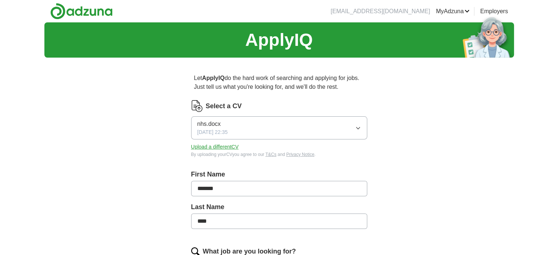
click at [255, 126] on button "nhs.docx [DATE] 22:35" at bounding box center [279, 127] width 176 height 23
click at [296, 121] on button "nhs.docx [DATE] 22:35" at bounding box center [279, 127] width 176 height 23
click at [227, 146] on button "Upload a different CV" at bounding box center [215, 147] width 48 height 8
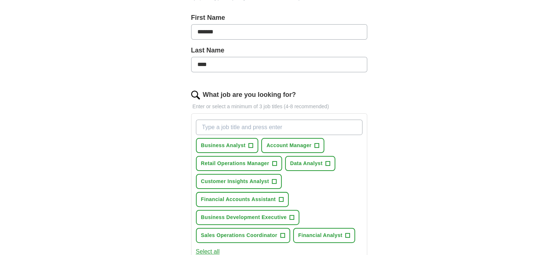
scroll to position [208, 0]
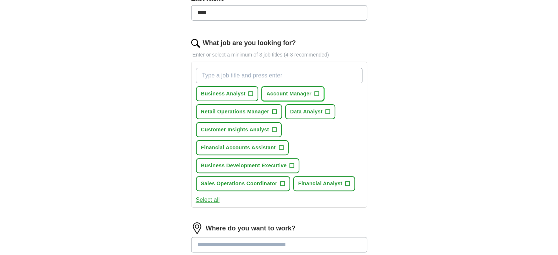
click at [307, 90] on span "Account Manager" at bounding box center [288, 94] width 45 height 8
click at [269, 111] on span "Retail Operations Manager" at bounding box center [235, 112] width 68 height 8
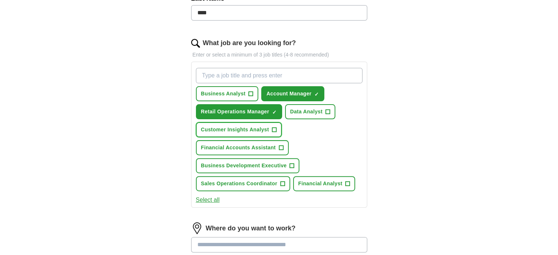
click at [267, 131] on span "Customer Insights Analyst" at bounding box center [235, 130] width 68 height 8
click at [261, 126] on span "Customer Insights Analyst" at bounding box center [235, 130] width 68 height 8
click at [257, 176] on button "Sales Operations Coordinator +" at bounding box center [243, 183] width 94 height 15
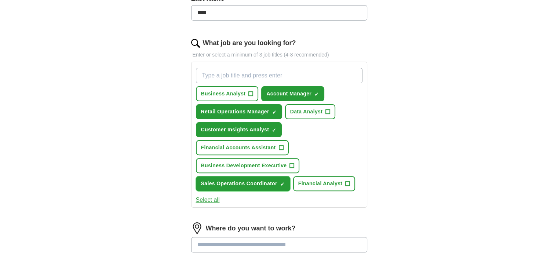
click at [259, 180] on span "Sales Operations Coordinator" at bounding box center [239, 184] width 76 height 8
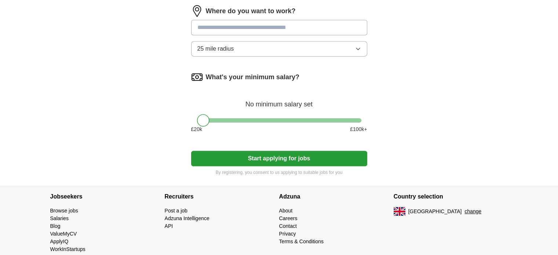
scroll to position [435, 0]
